Goal: Task Accomplishment & Management: Use online tool/utility

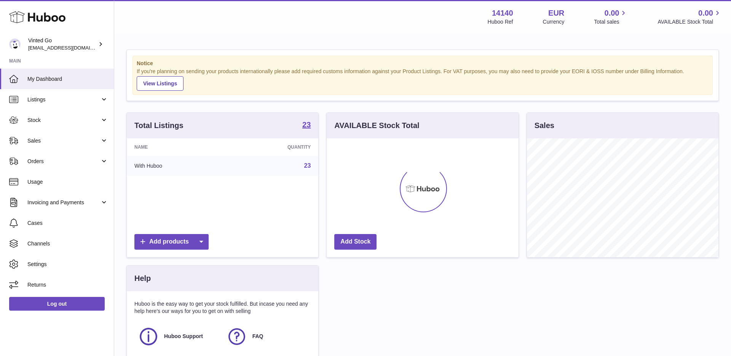
scroll to position [119, 191]
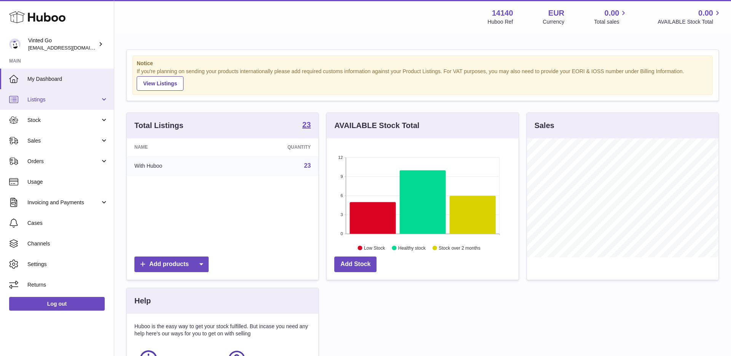
click at [56, 105] on link "Listings" at bounding box center [57, 99] width 114 height 21
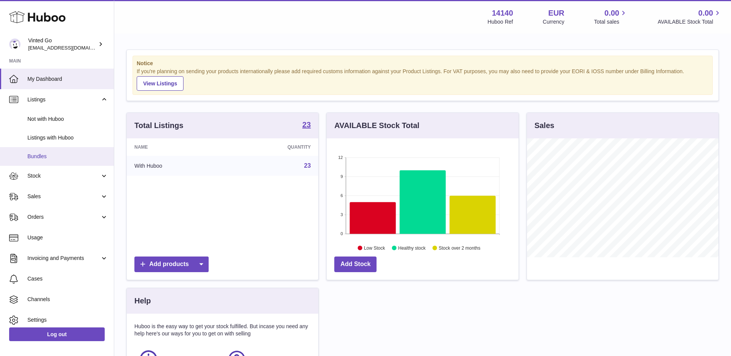
click at [64, 160] on link "Bundles" at bounding box center [57, 156] width 114 height 19
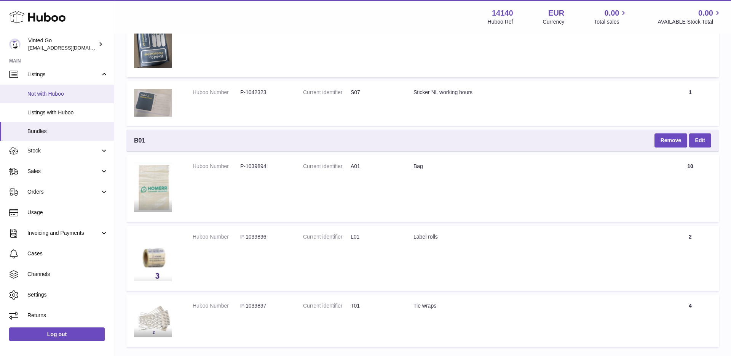
scroll to position [2991, 0]
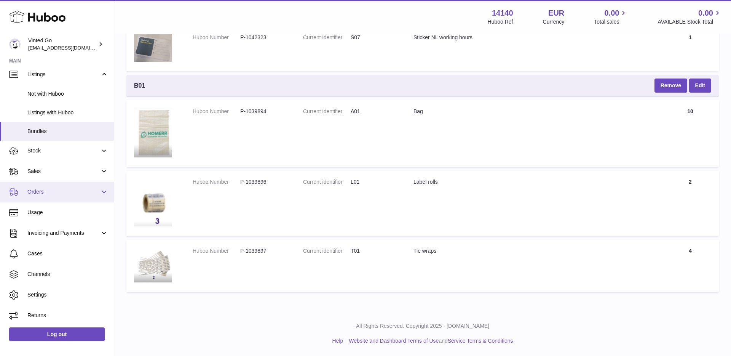
click at [52, 185] on link "Orders" at bounding box center [57, 192] width 114 height 21
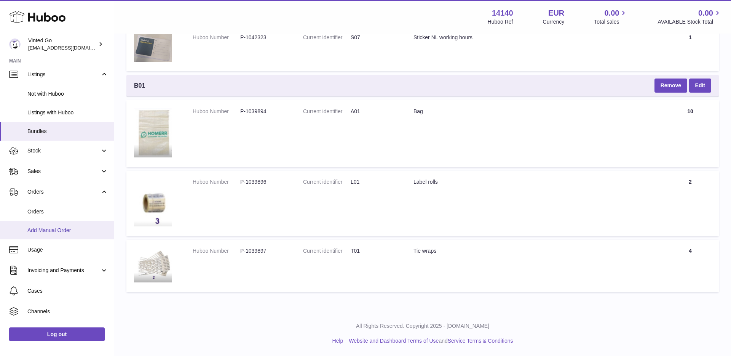
click at [72, 233] on link "Add Manual Order" at bounding box center [57, 230] width 114 height 19
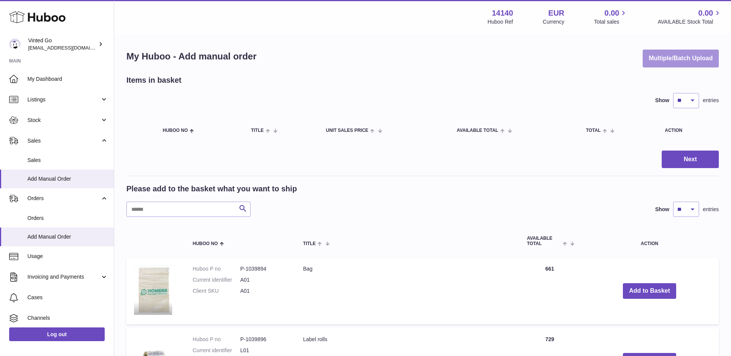
click at [655, 63] on button "Multiple/Batch Upload" at bounding box center [681, 58] width 76 height 18
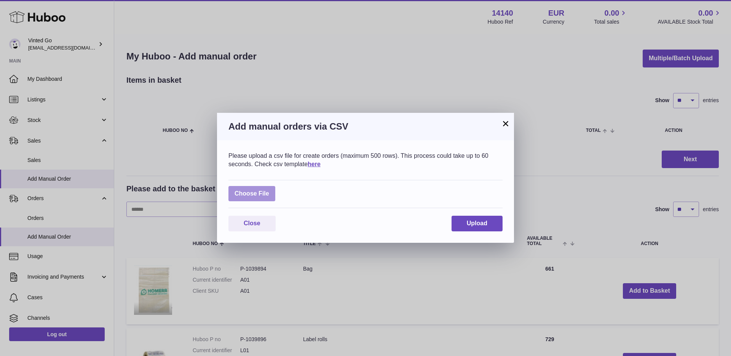
click at [260, 192] on label at bounding box center [251, 194] width 47 height 16
click at [269, 190] on input "file" at bounding box center [269, 190] width 0 height 0
type input "**********"
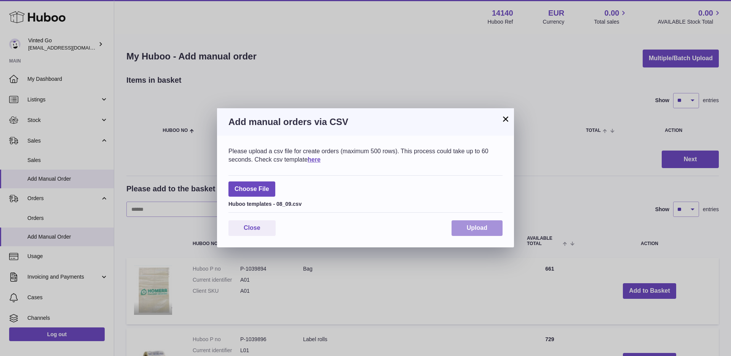
click at [467, 220] on button "Upload" at bounding box center [476, 228] width 51 height 16
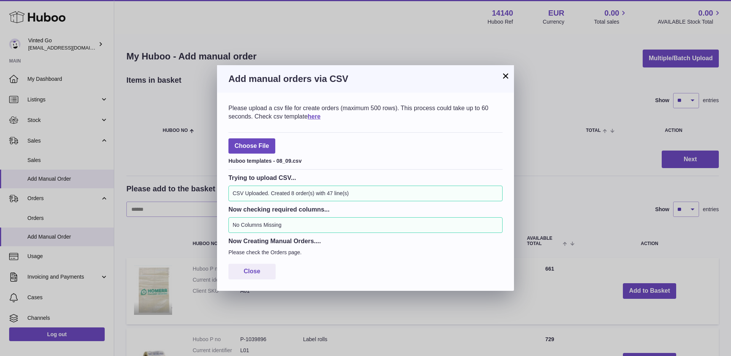
drag, startPoint x: 503, startPoint y: 77, endPoint x: 529, endPoint y: 105, distance: 39.1
click at [503, 77] on button "×" at bounding box center [505, 75] width 9 height 9
